Goal: Task Accomplishment & Management: Manage account settings

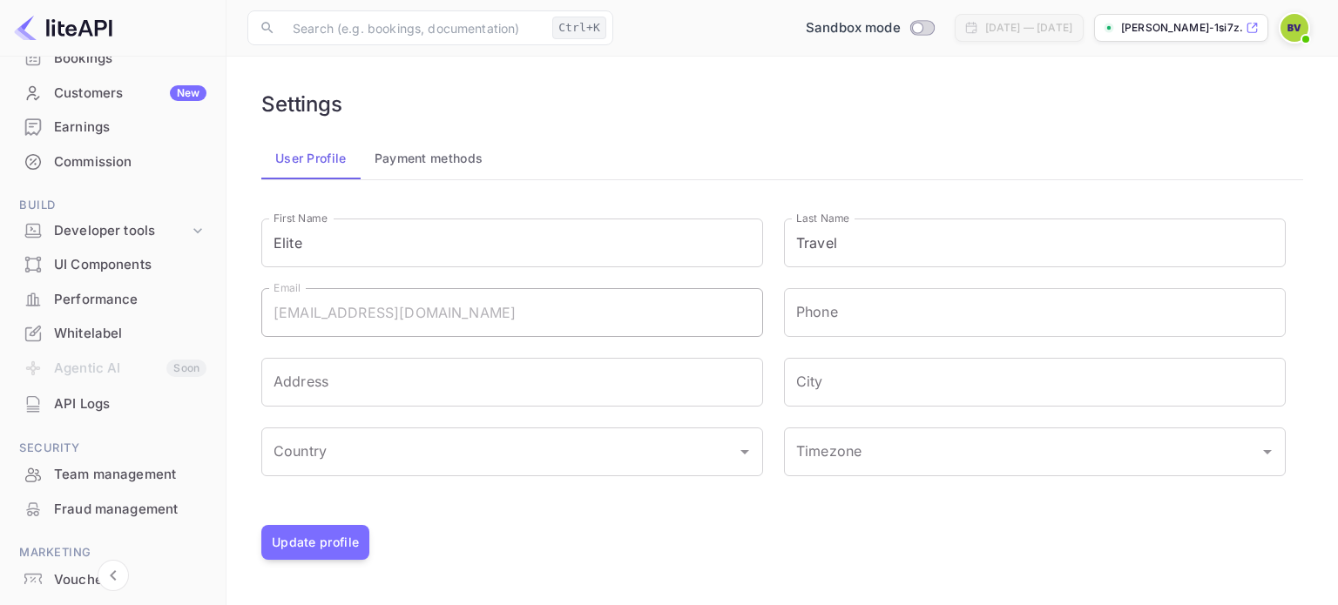
scroll to position [117, 0]
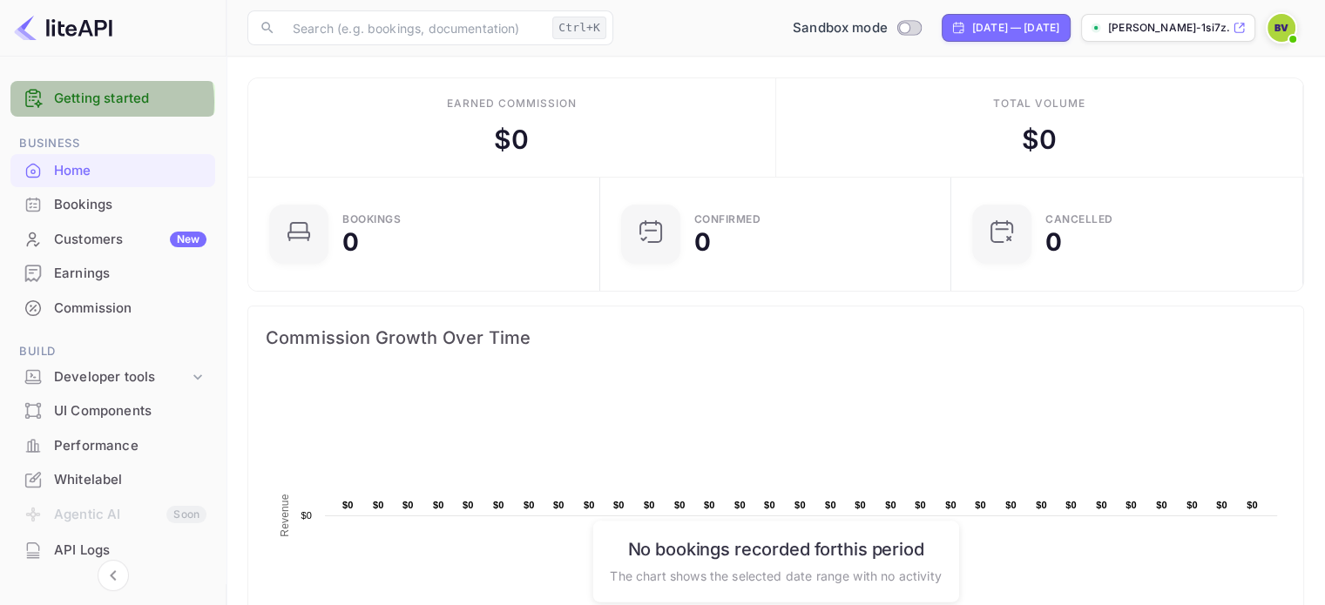
click at [98, 102] on link "Getting started" at bounding box center [130, 99] width 152 height 20
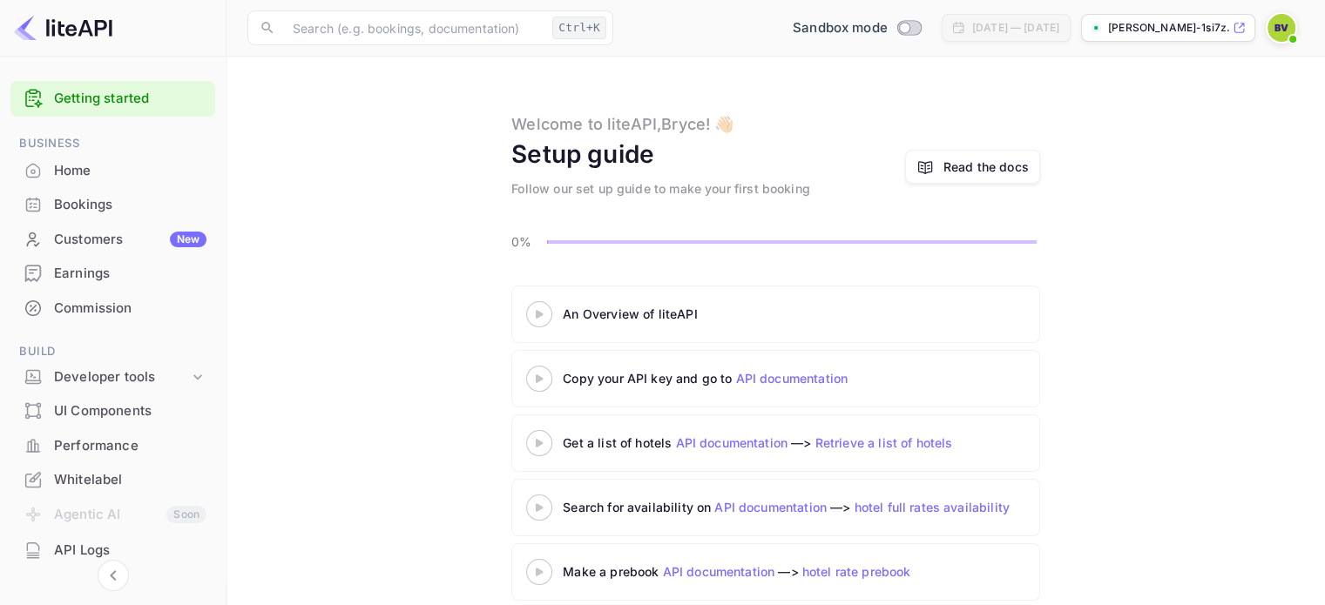
click at [545, 313] on icon at bounding box center [539, 314] width 61 height 9
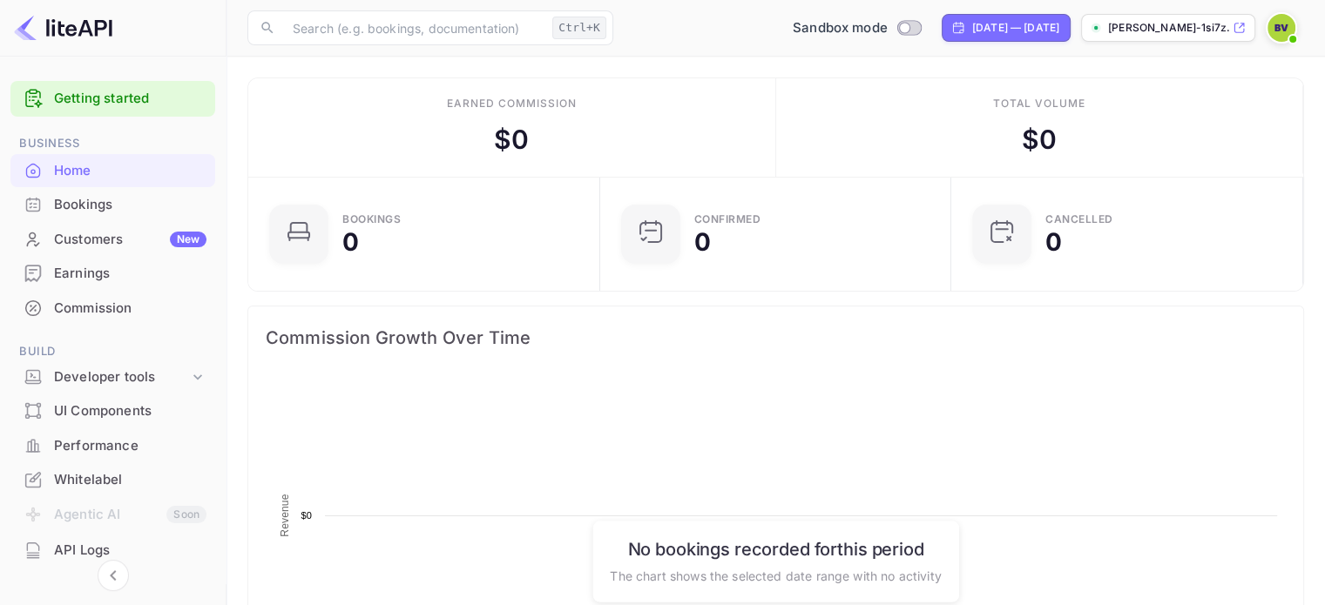
scroll to position [270, 328]
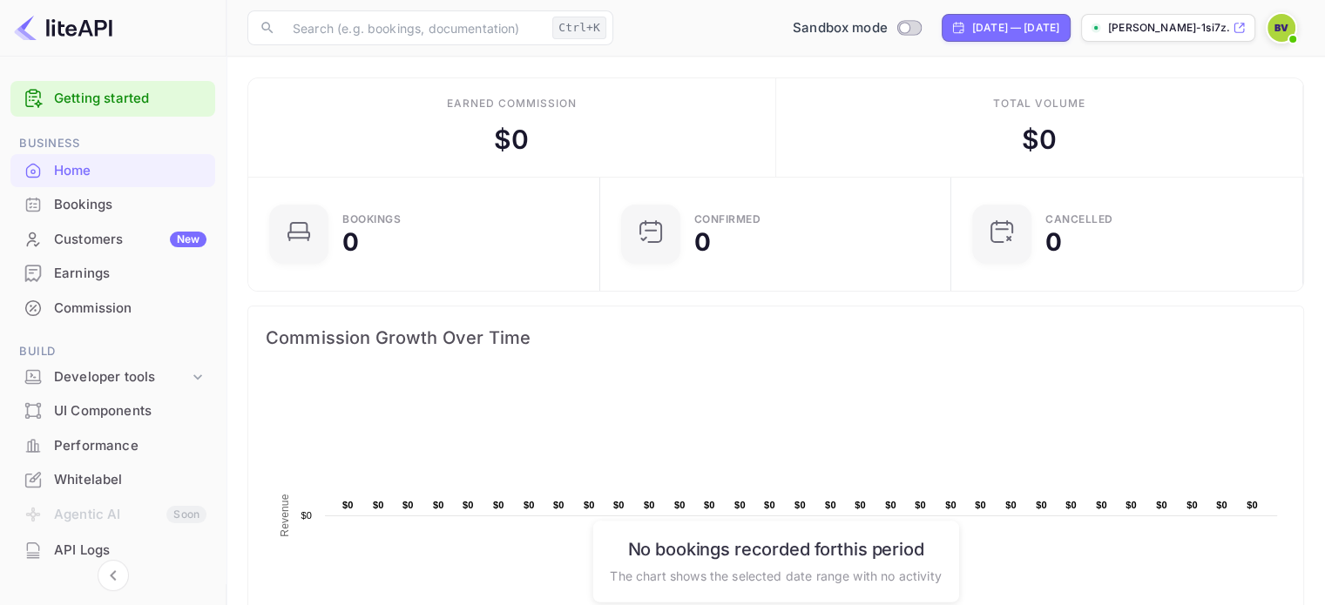
click at [73, 25] on img at bounding box center [63, 28] width 98 height 28
click at [77, 35] on img at bounding box center [63, 28] width 98 height 28
click at [84, 33] on img at bounding box center [63, 28] width 98 height 28
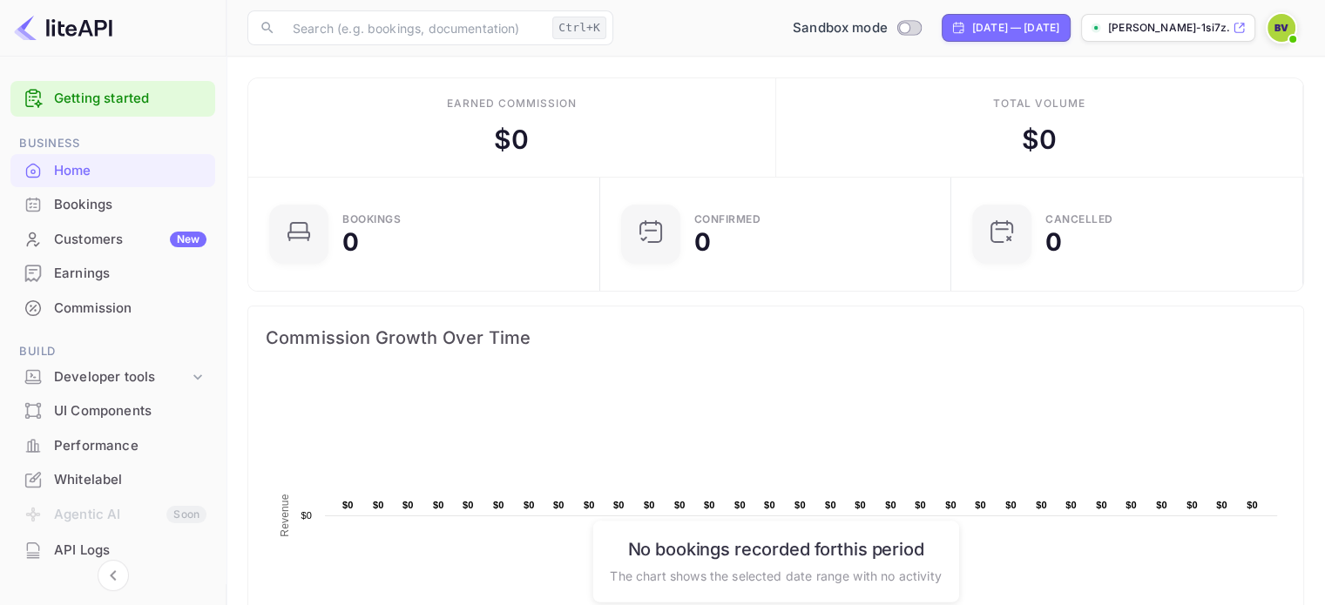
click at [1240, 28] on icon at bounding box center [1239, 28] width 13 height 12
click at [1287, 37] on span at bounding box center [1292, 38] width 17 height 17
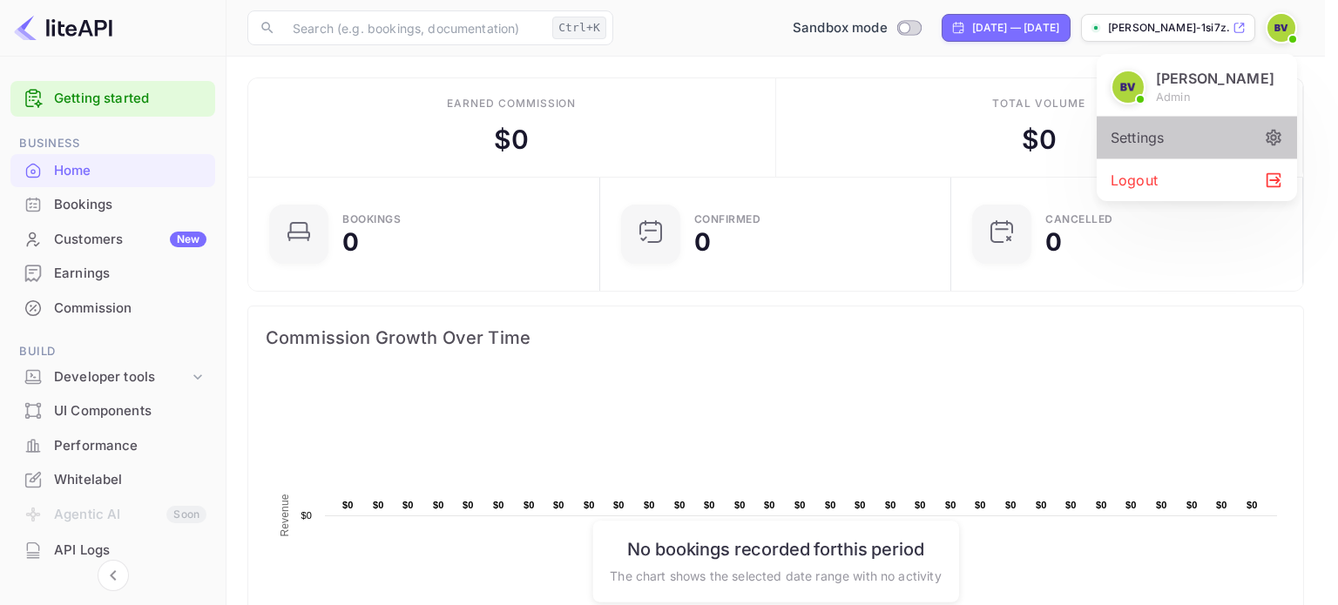
click at [1181, 145] on div "Settings" at bounding box center [1197, 138] width 200 height 42
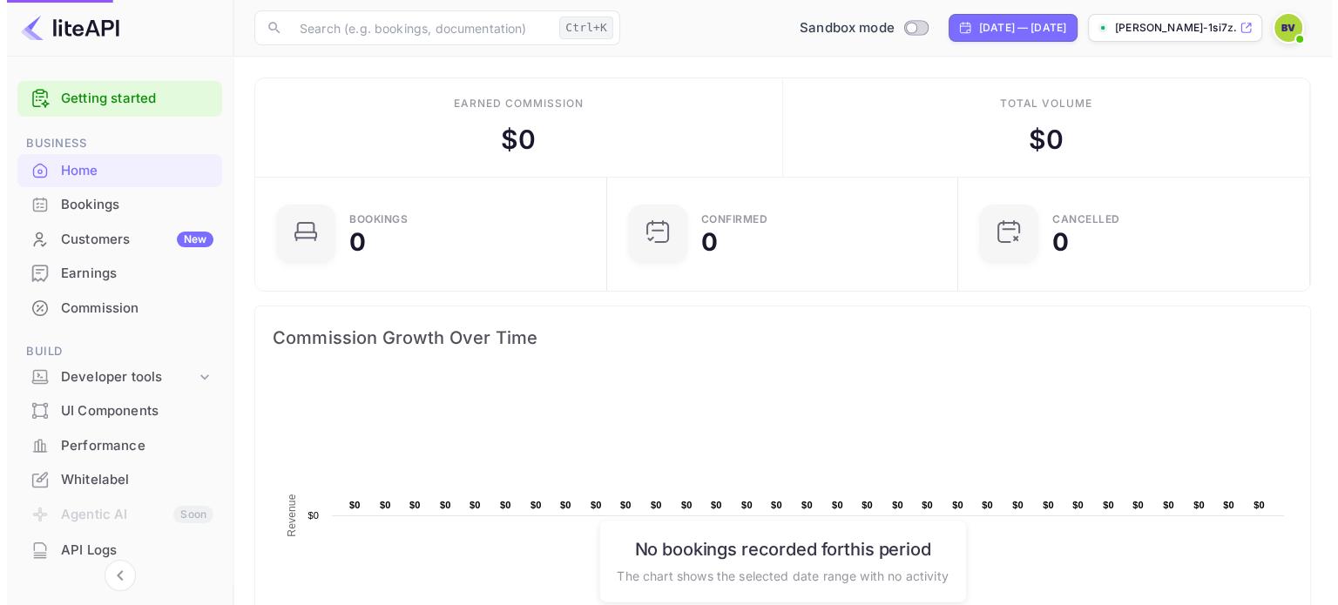
scroll to position [14, 14]
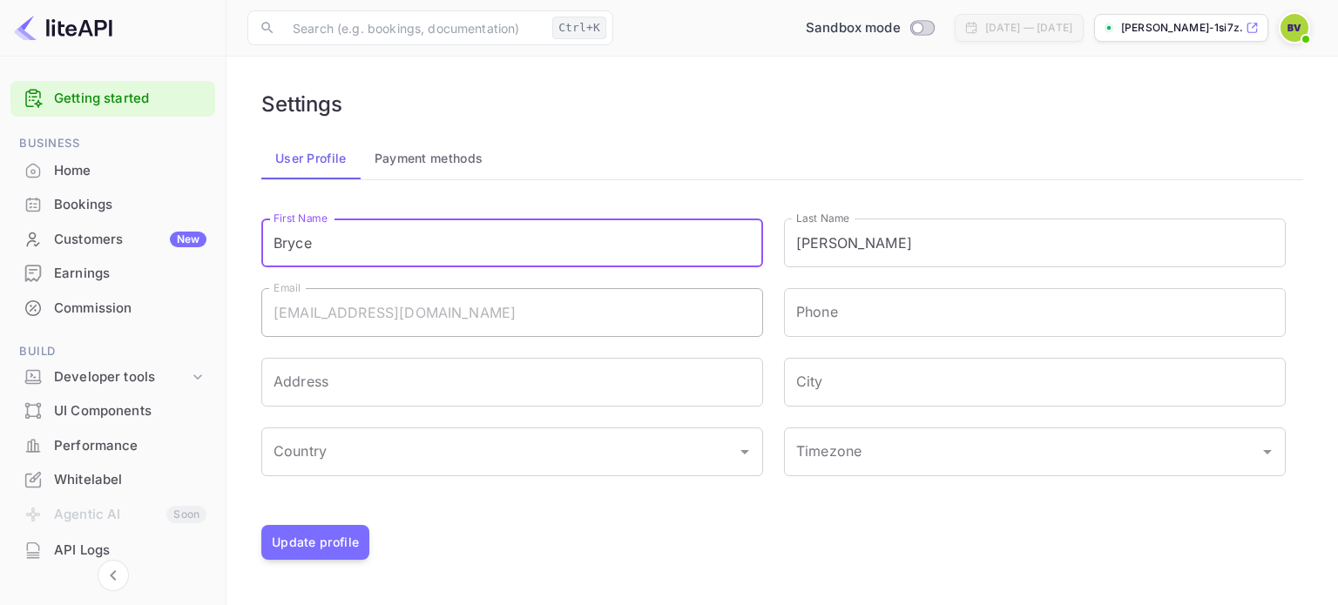
drag, startPoint x: 356, startPoint y: 254, endPoint x: 256, endPoint y: 240, distance: 101.2
click at [256, 240] on div "First Name Bryce First Name" at bounding box center [501, 233] width 523 height 70
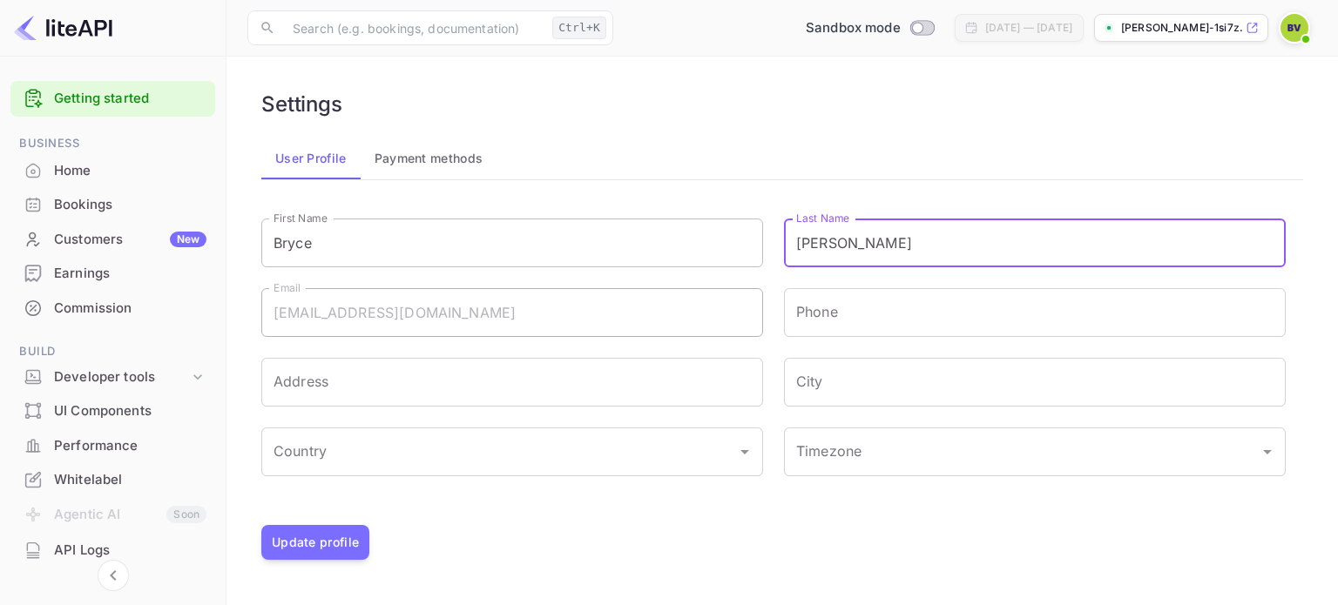
drag, startPoint x: 856, startPoint y: 256, endPoint x: 731, endPoint y: 233, distance: 126.6
click at [731, 233] on div "First Name Bryce First Name Last Name Veller Last Name Email Bryce@EyeconGroup.…" at bounding box center [762, 353] width 1045 height 310
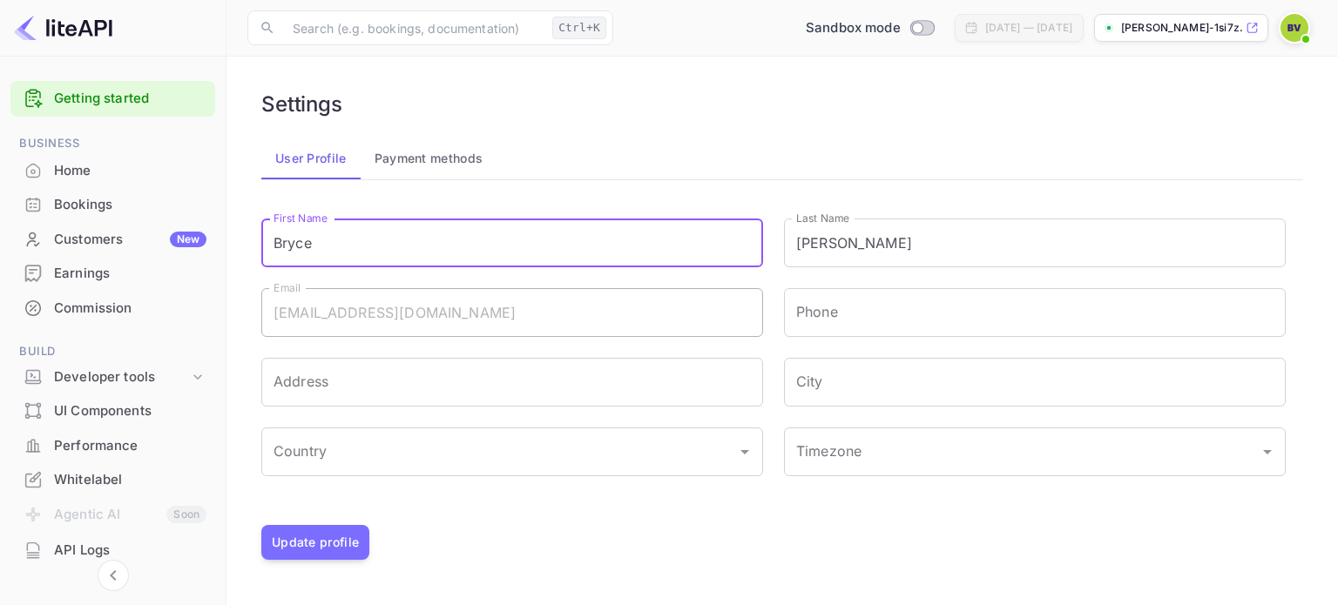
drag, startPoint x: 355, startPoint y: 246, endPoint x: 233, endPoint y: 226, distance: 124.5
click at [237, 231] on main "Settings User Profile Payment methods First Name Bryce First Name Last Name Vel…" at bounding box center [783, 331] width 1112 height 549
type input "Elite"
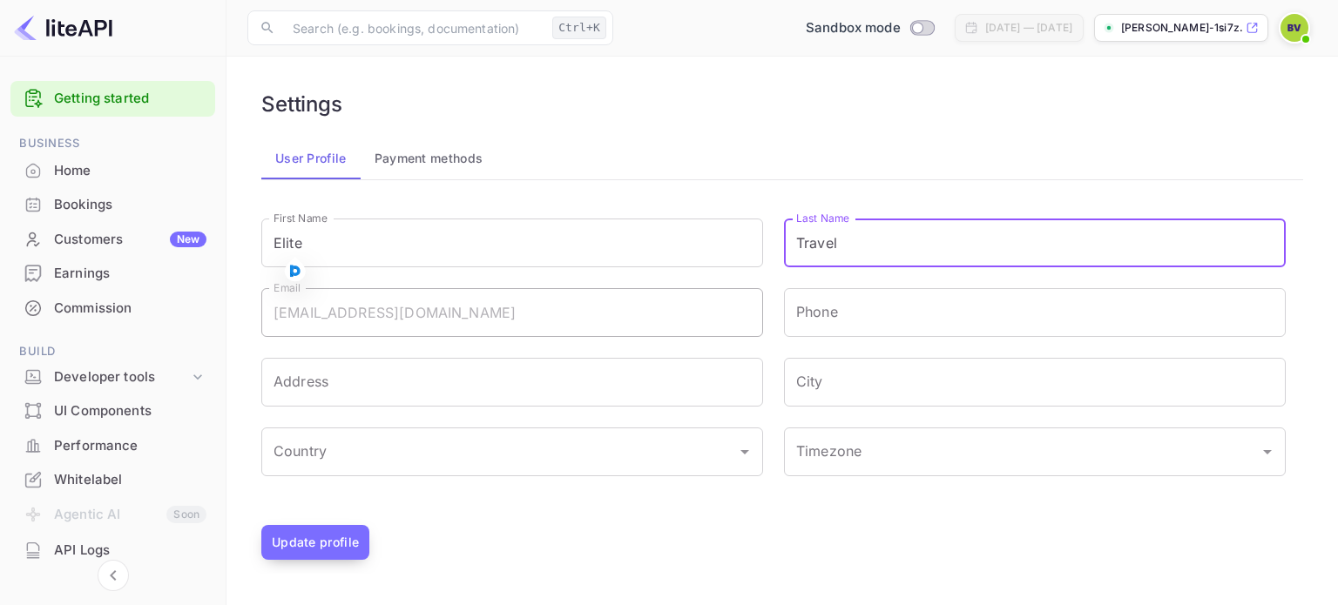
type input "Travel"
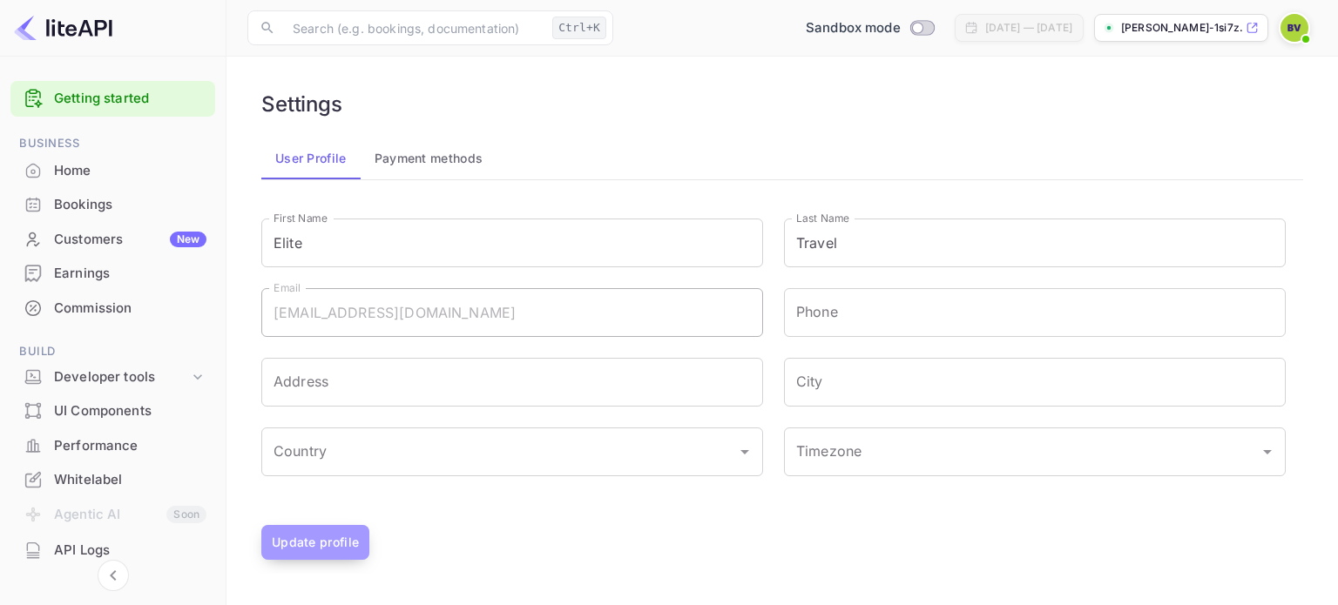
click at [325, 534] on button "Update profile" at bounding box center [315, 542] width 108 height 35
click at [1255, 29] on icon at bounding box center [1252, 28] width 13 height 12
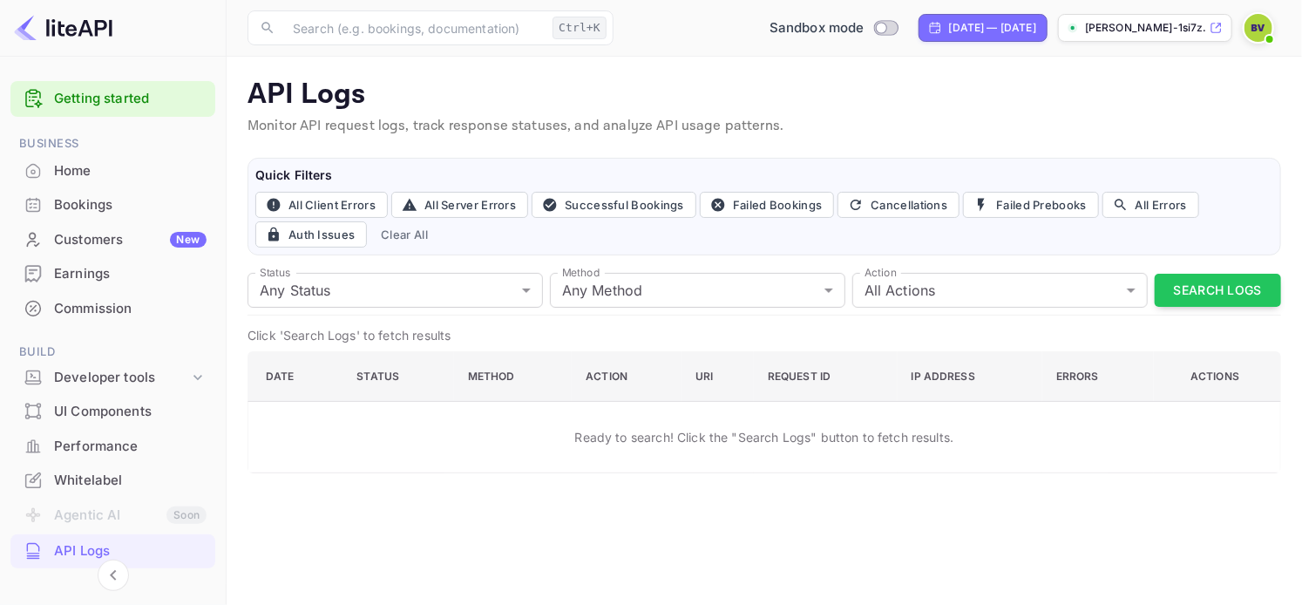
click at [1142, 30] on p "[PERSON_NAME]-1si7z.nui..." at bounding box center [1145, 28] width 121 height 16
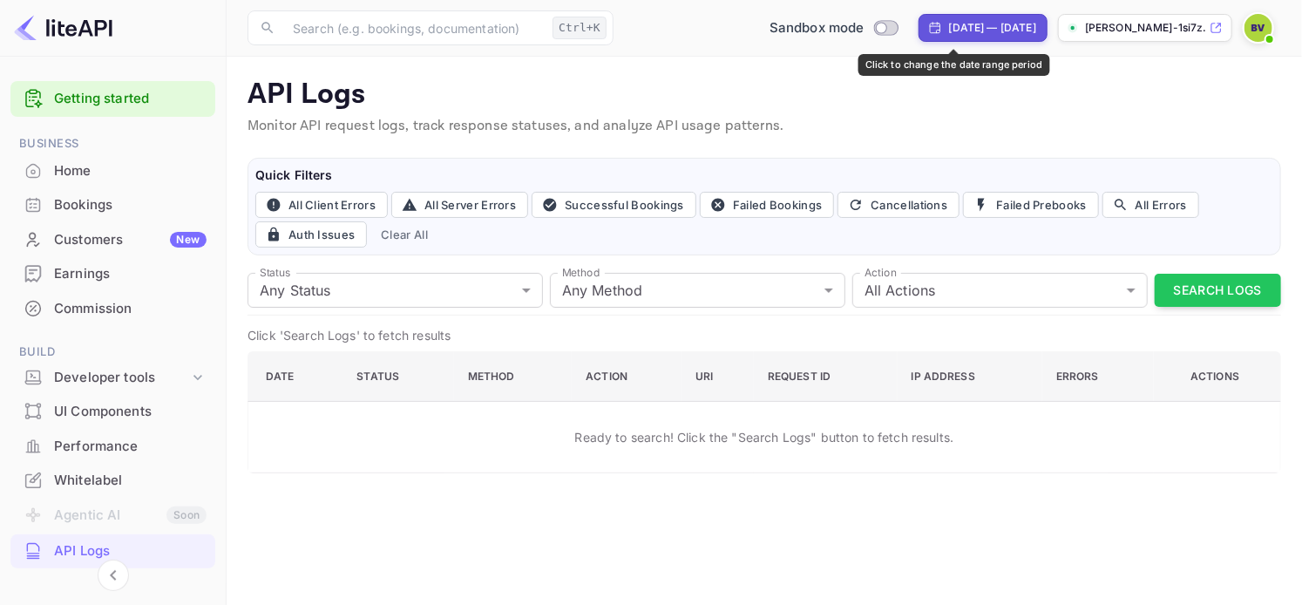
click at [949, 27] on div "[DATE] — [DATE]" at bounding box center [992, 28] width 87 height 16
select select "6"
select select "2025"
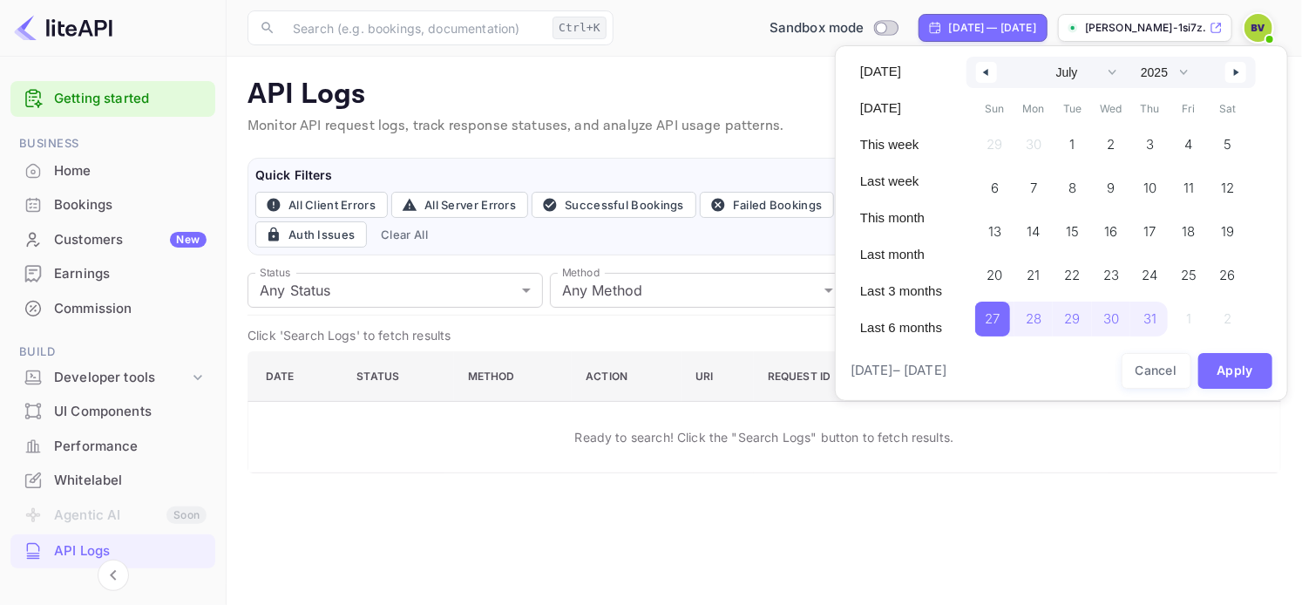
click at [630, 83] on div at bounding box center [651, 302] width 1302 height 605
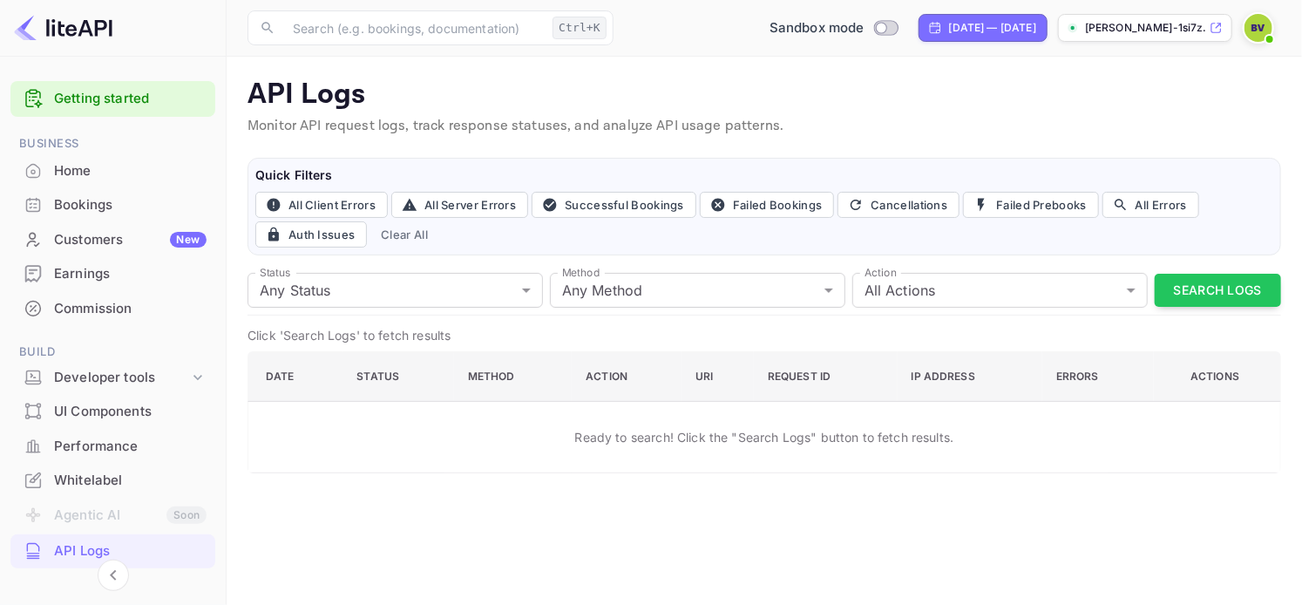
click at [1251, 30] on img at bounding box center [1258, 28] width 28 height 28
click at [1110, 139] on div "Settings" at bounding box center [1173, 138] width 200 height 42
click at [866, 497] on main "API Logs Monitor API request logs, track response statuses, and analyze API usa…" at bounding box center [764, 331] width 1075 height 548
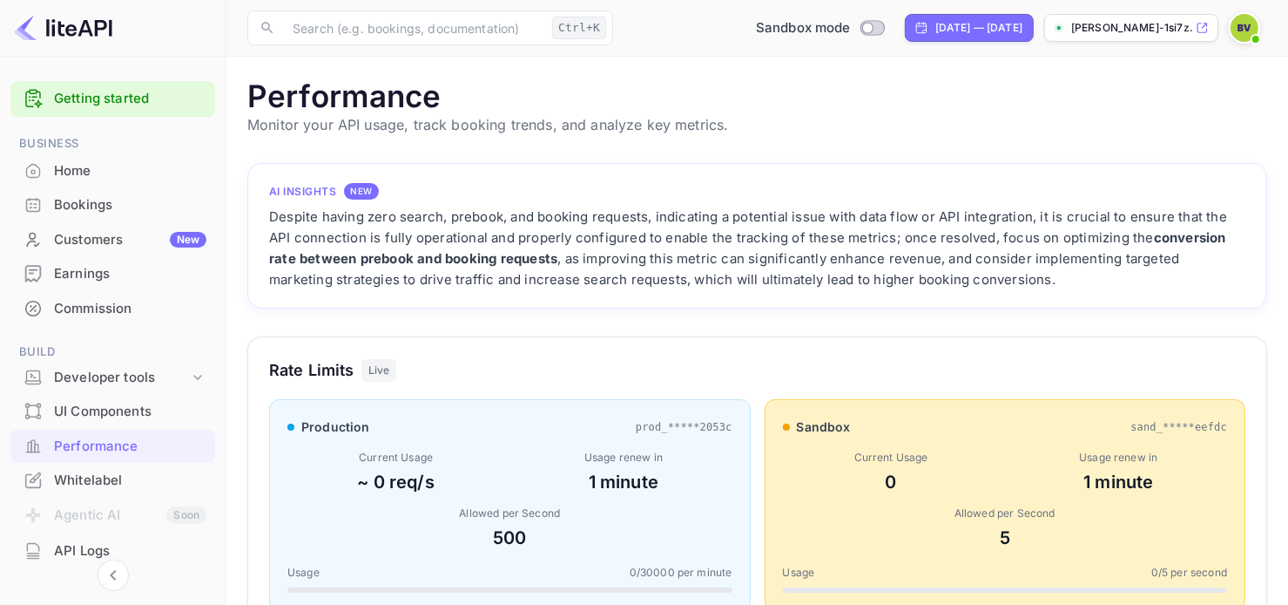
scroll to position [436, 1007]
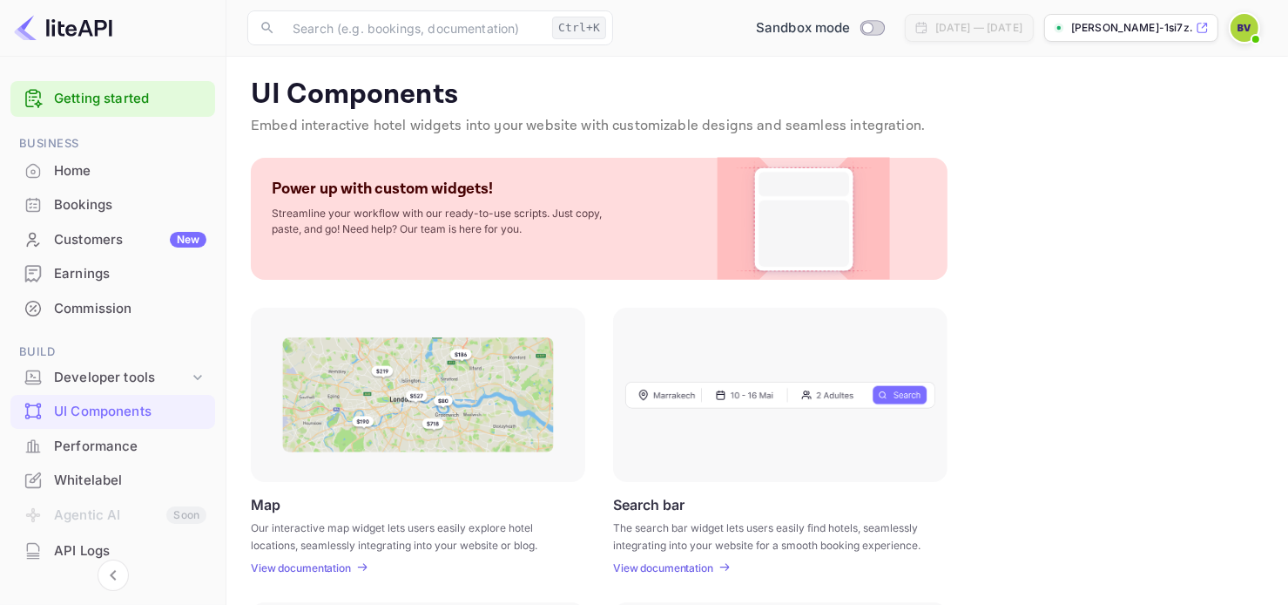
drag, startPoint x: 222, startPoint y: 383, endPoint x: 223, endPoint y: 402, distance: 19.2
click at [223, 402] on div "Getting started Business Home Bookings Customers New Earnings Commission Build …" at bounding box center [113, 326] width 227 height 538
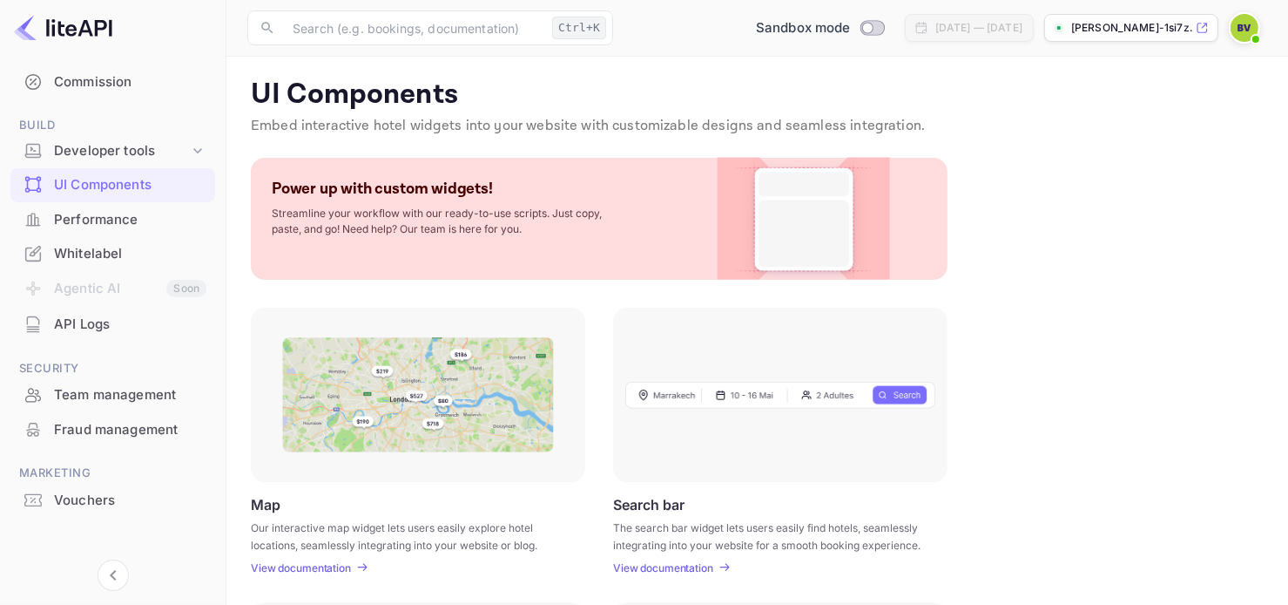
scroll to position [226, 0]
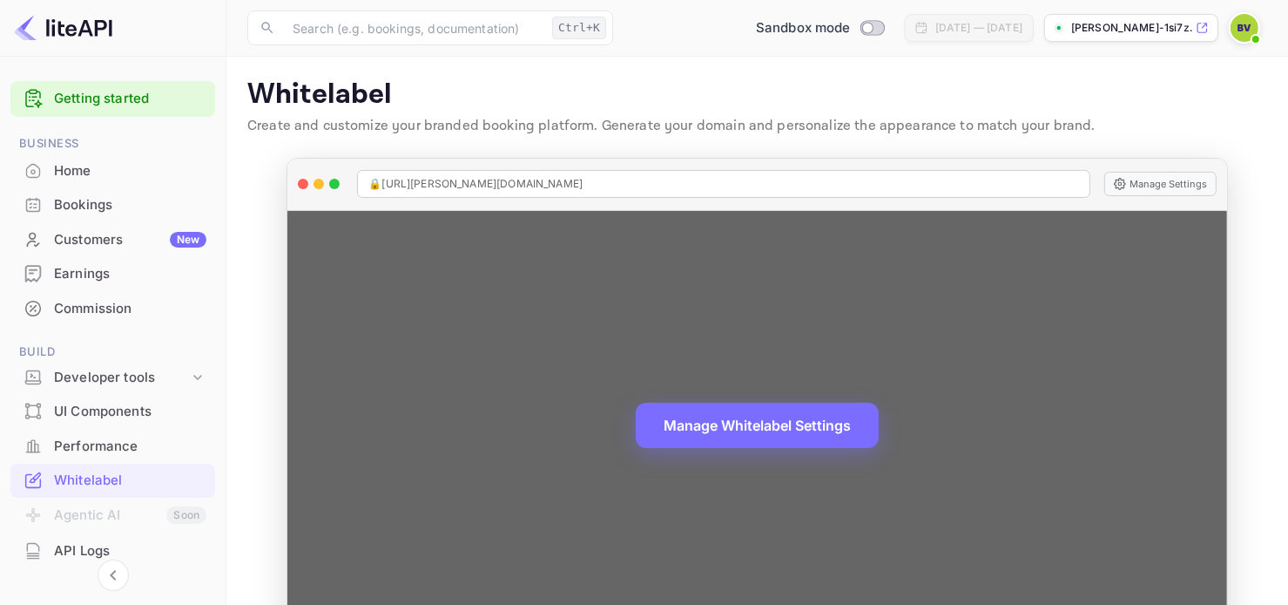
click at [470, 179] on span "🔒 https://bryce-veller-1si7z.nuitee.link" at bounding box center [476, 184] width 214 height 16
click at [481, 182] on span "🔒 https://bryce-veller-1si7z.nuitee.link" at bounding box center [476, 184] width 214 height 16
click at [481, 179] on span "🔒 https://bryce-veller-1si7z.nuitee.link" at bounding box center [476, 184] width 214 height 16
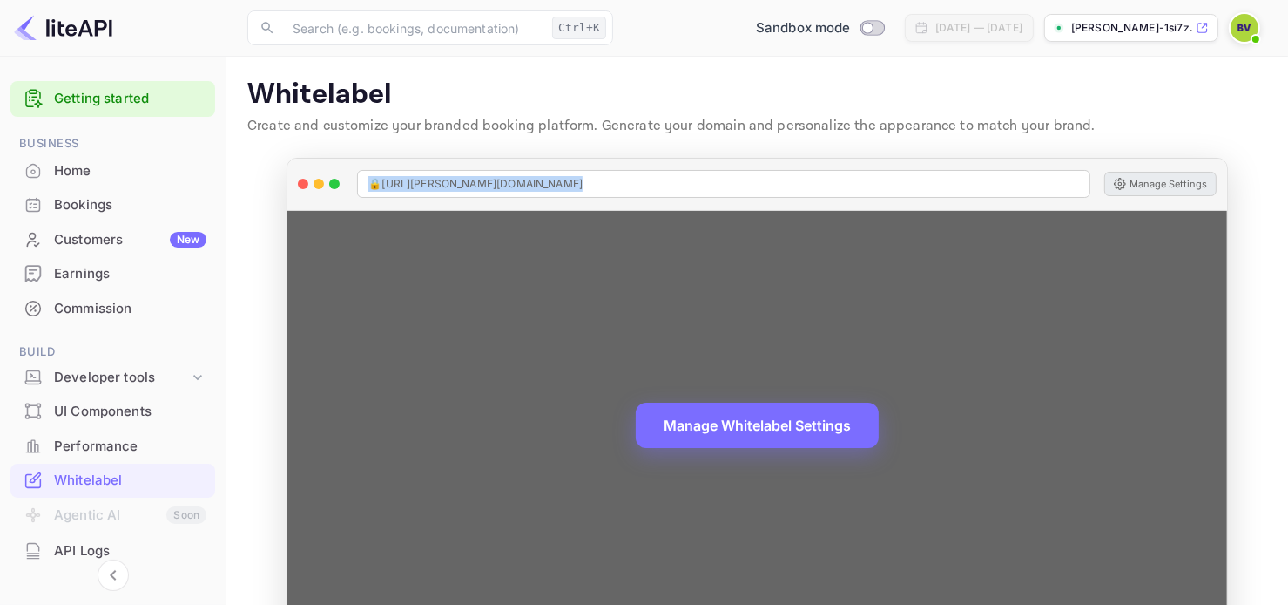
click at [1143, 180] on button "Manage Settings" at bounding box center [1161, 184] width 112 height 24
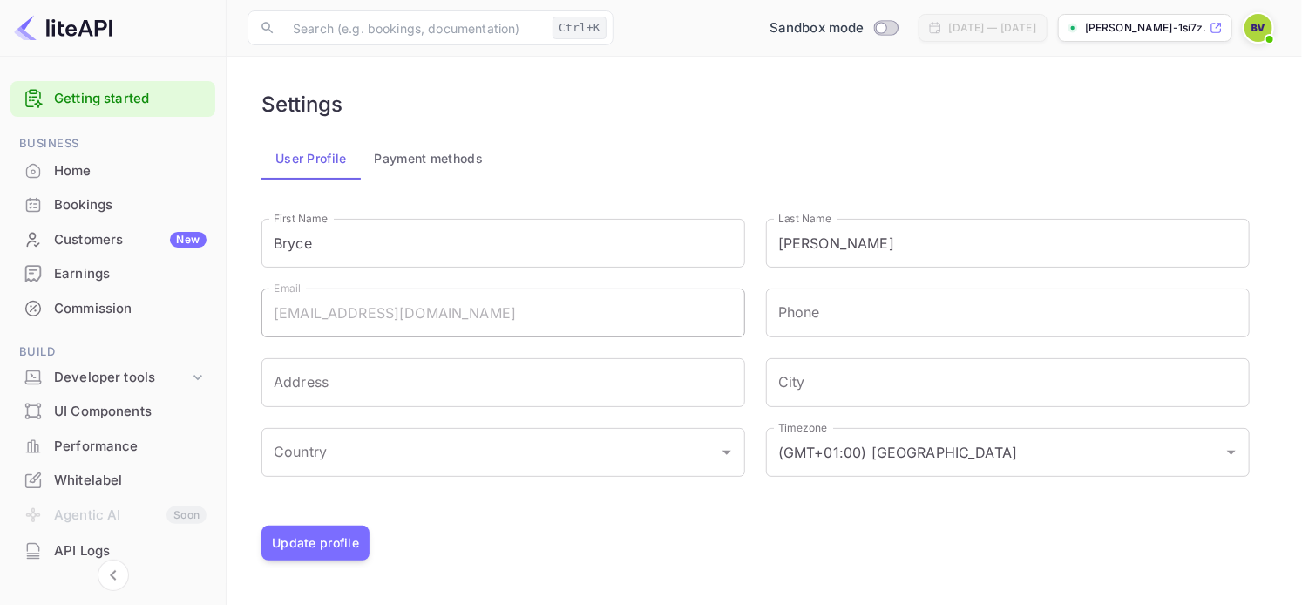
click at [153, 37] on div at bounding box center [113, 28] width 227 height 57
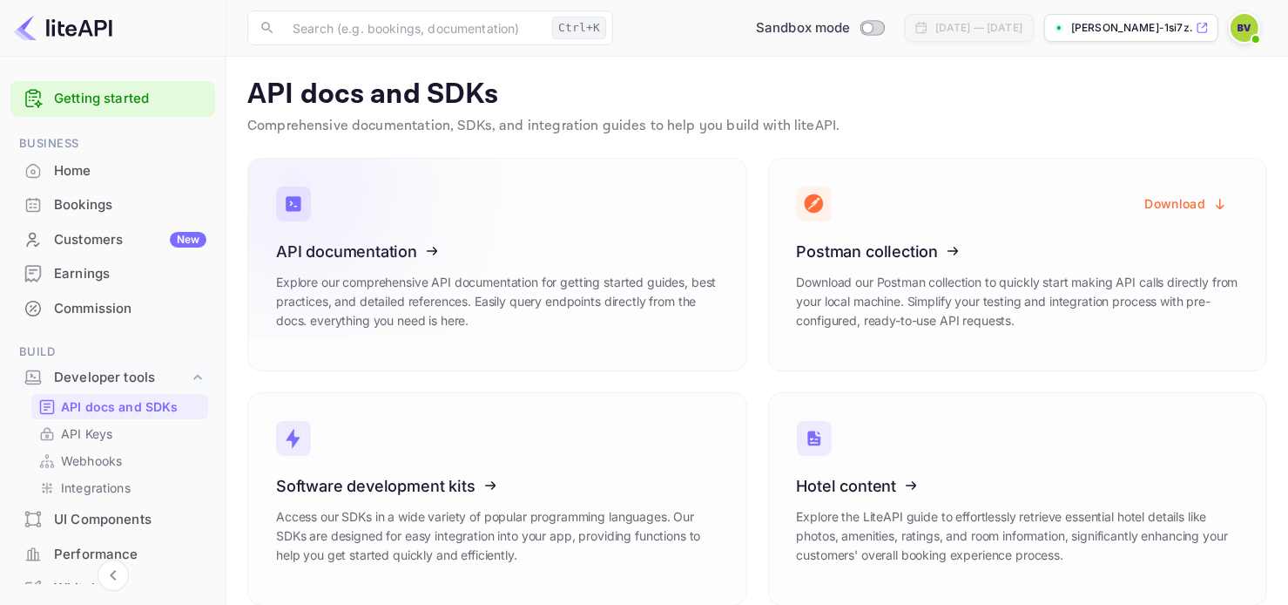
scroll to position [22, 0]
